Goal: Task Accomplishment & Management: Use online tool/utility

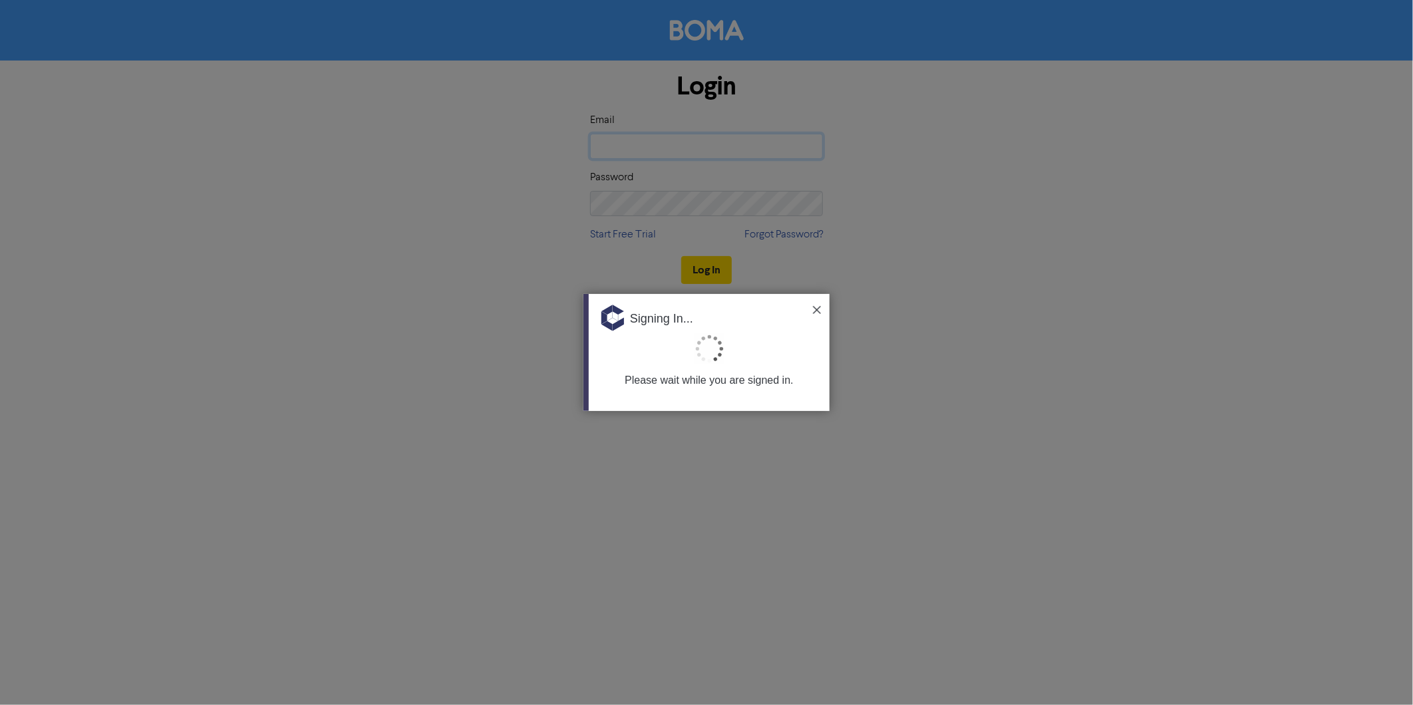
type input "[EMAIL_ADDRESS][DOMAIN_NAME]"
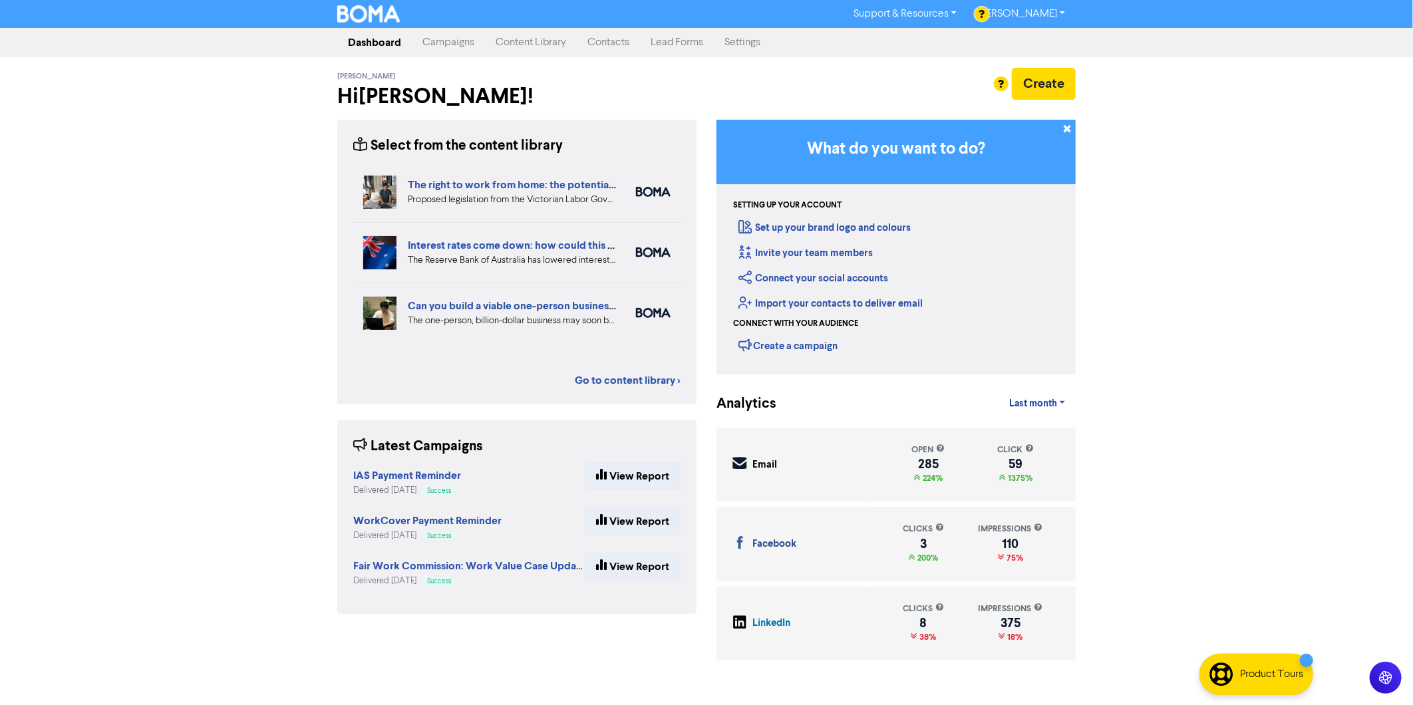
click at [448, 44] on link "Campaigns" at bounding box center [448, 42] width 73 height 27
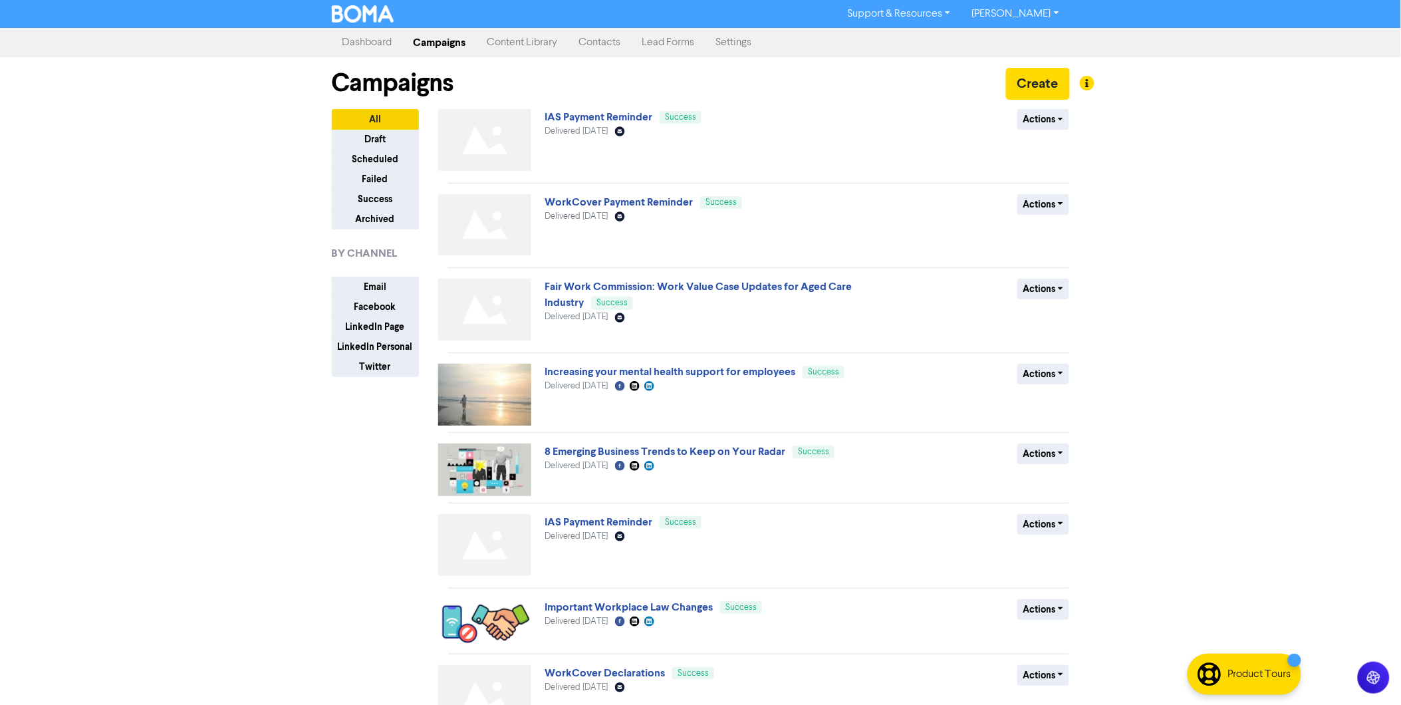
click at [347, 38] on link "Dashboard" at bounding box center [367, 42] width 71 height 27
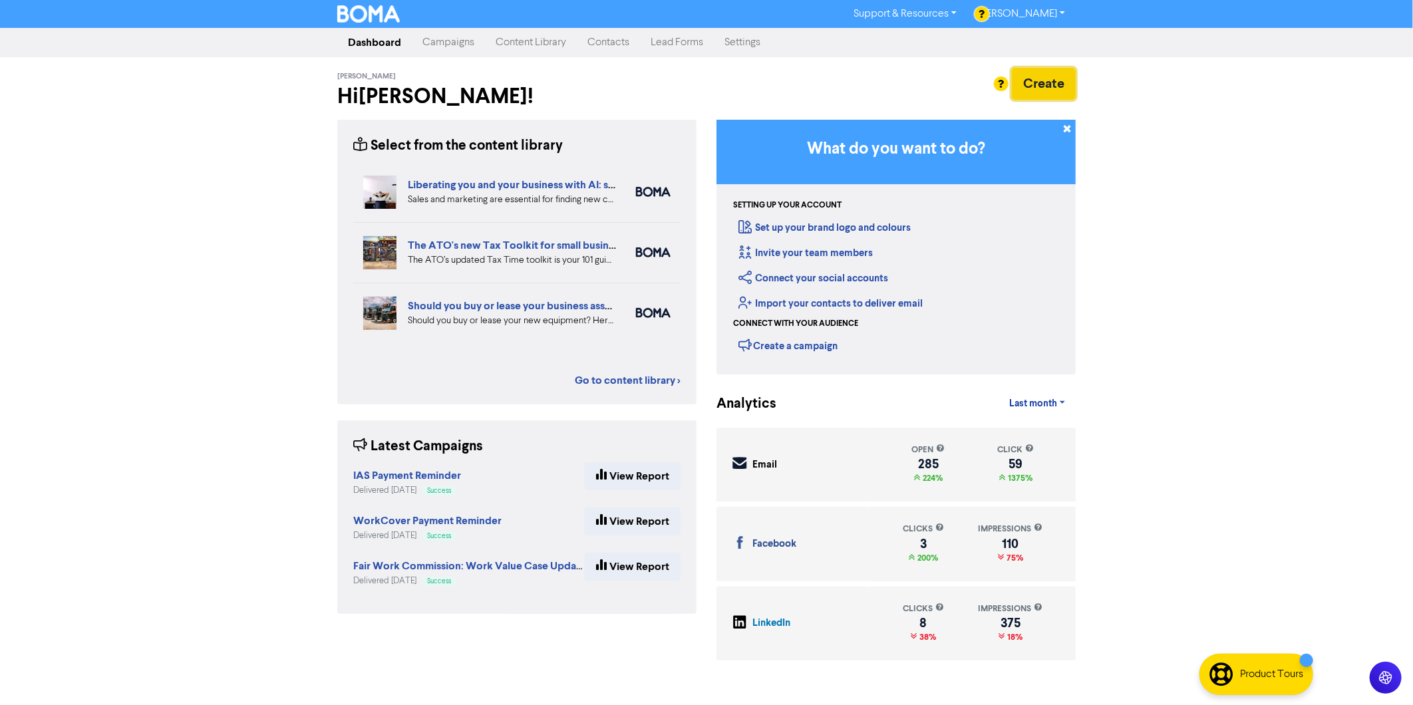
click at [1038, 76] on button "Create" at bounding box center [1044, 84] width 64 height 32
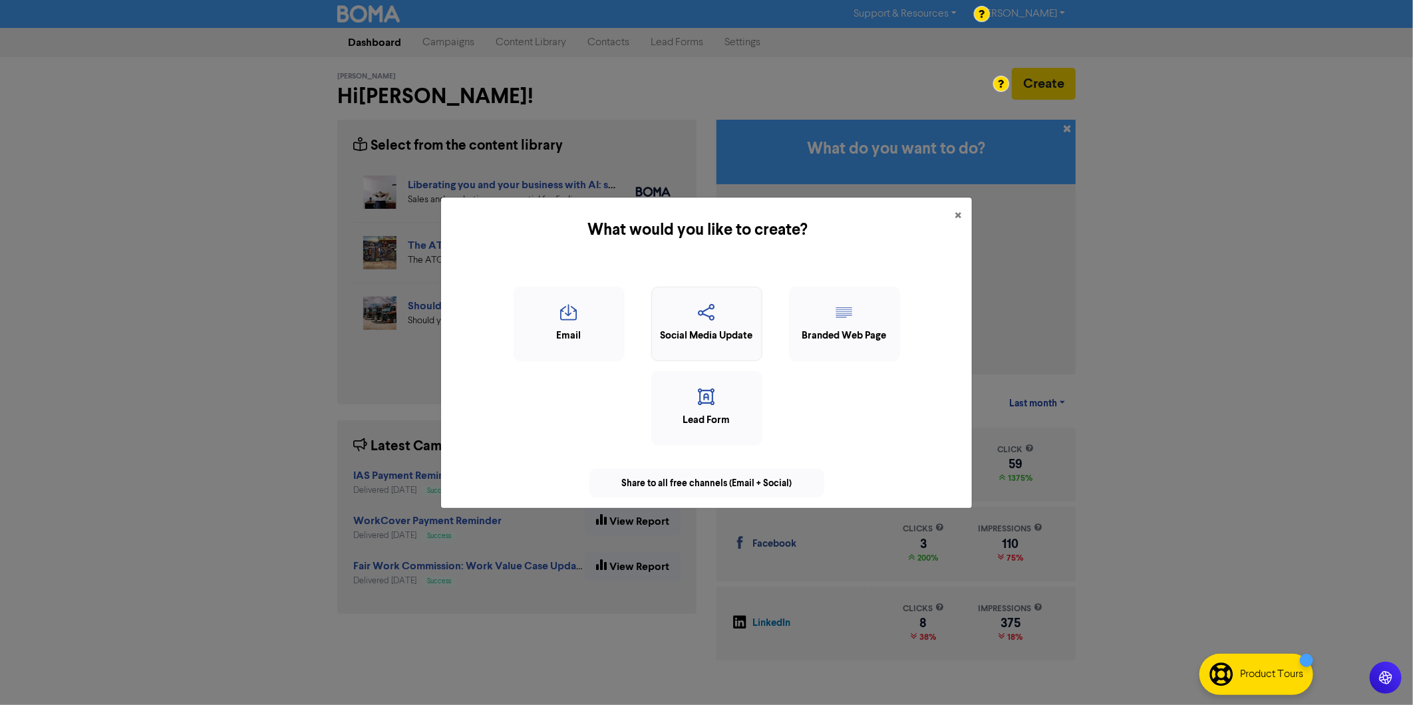
click at [713, 318] on icon "button" at bounding box center [706, 316] width 96 height 25
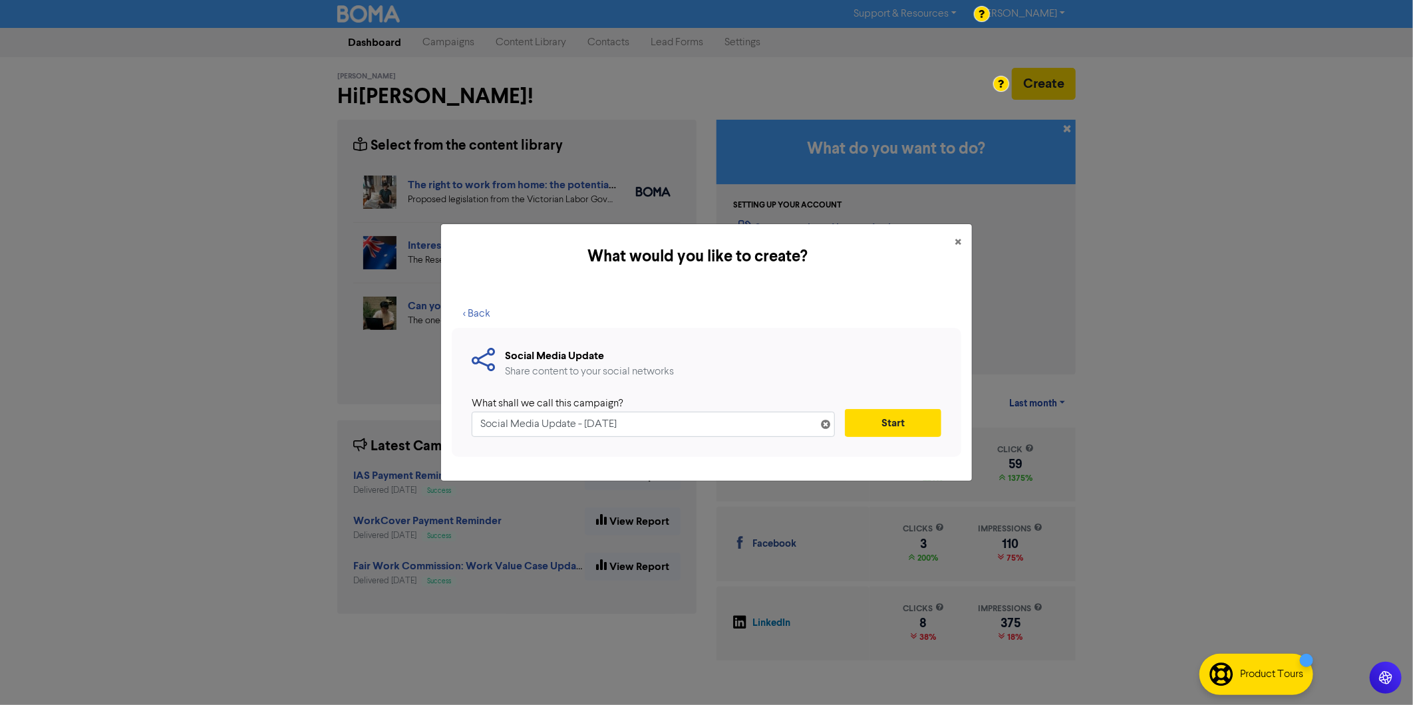
drag, startPoint x: 675, startPoint y: 422, endPoint x: 7, endPoint y: 373, distance: 669.6
click at [7, 373] on div "What would you like to create? × < Back Social Media Update Share content to yo…" at bounding box center [706, 352] width 1413 height 705
type input "ASIC Keys & Director Consent - Don't Overlook the Basics"
click at [906, 423] on button "Start" at bounding box center [893, 423] width 96 height 28
